Goal: Transaction & Acquisition: Purchase product/service

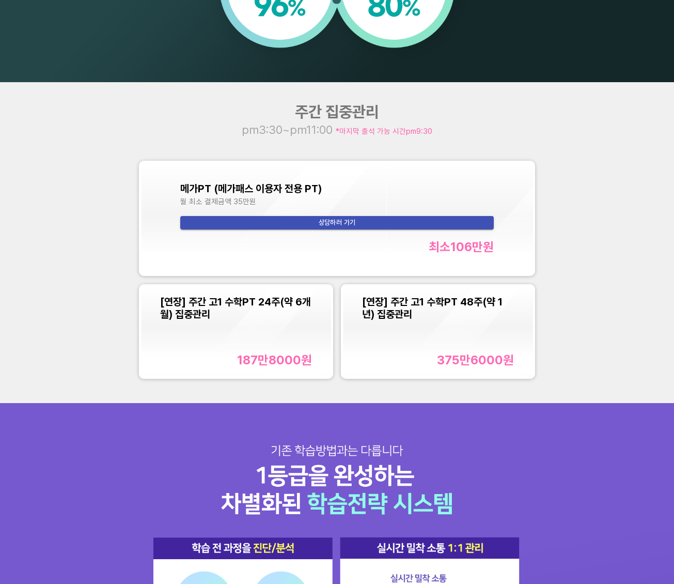
scroll to position [787, 0]
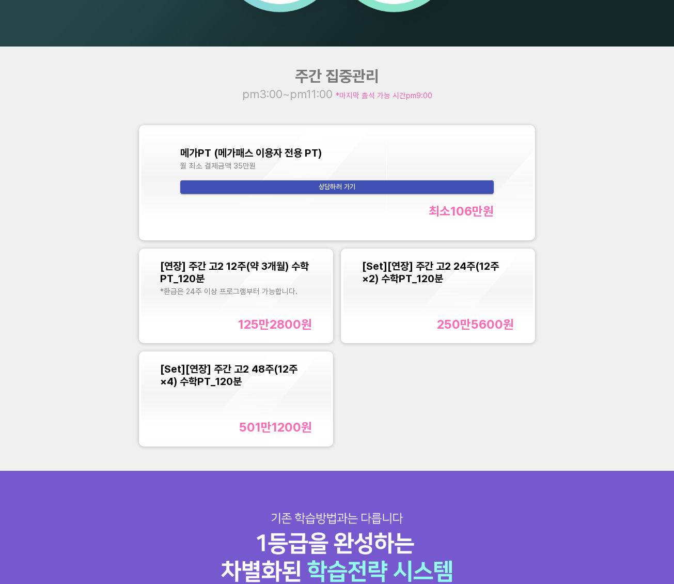
scroll to position [854, 0]
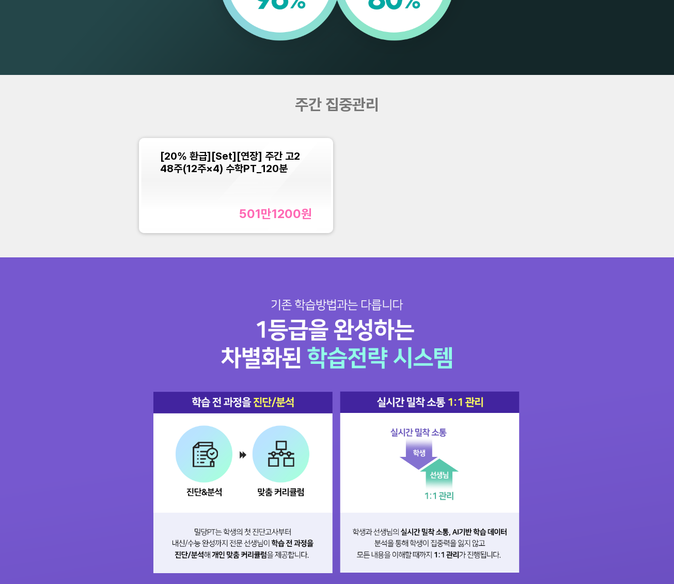
scroll to position [823, 0]
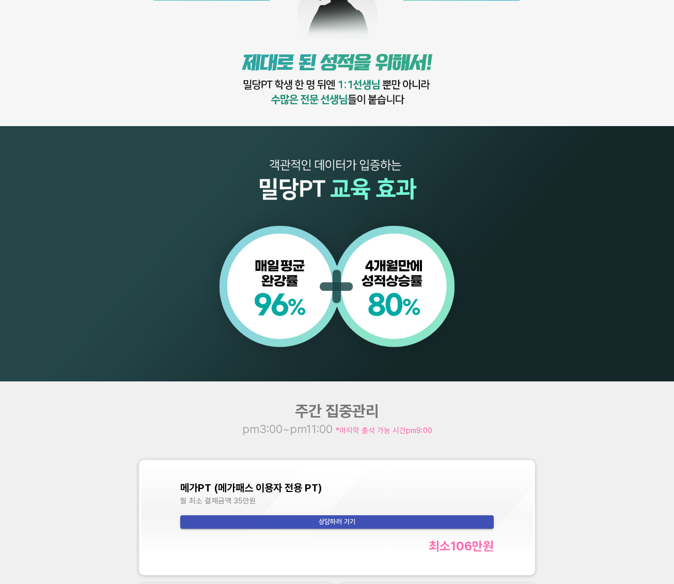
scroll to position [744, 0]
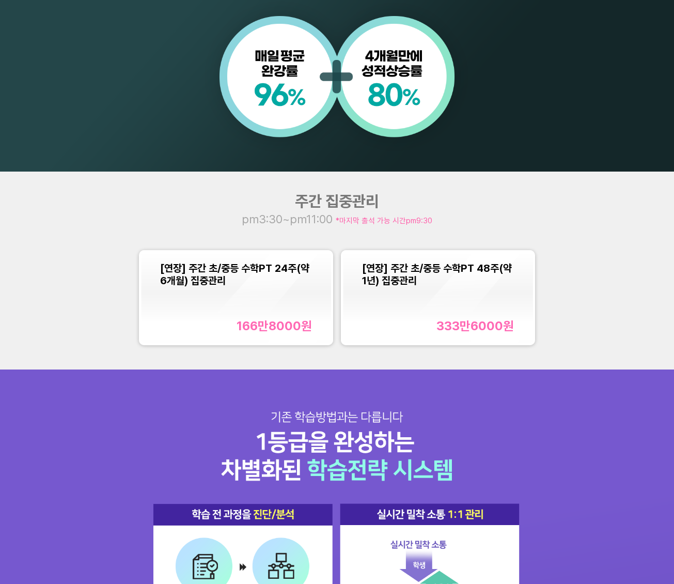
scroll to position [795, 0]
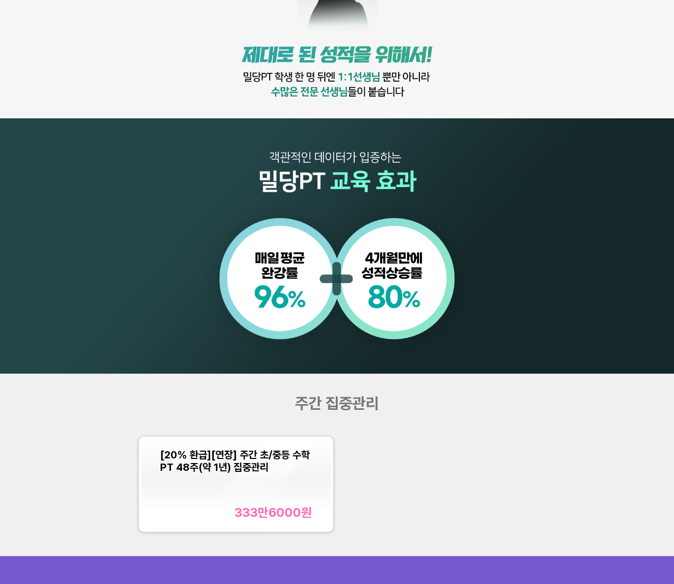
scroll to position [636, 0]
